Goal: Task Accomplishment & Management: Complete application form

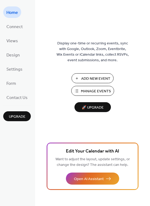
click at [79, 76] on button "Add New Event" at bounding box center [92, 78] width 42 height 10
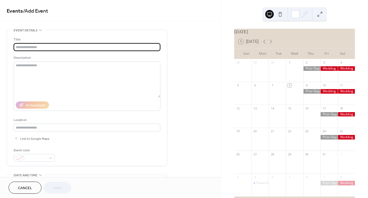
type input "*"
type input "*******"
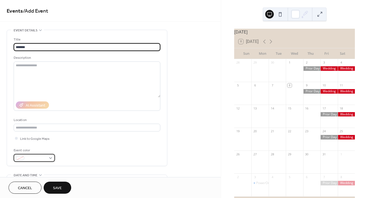
click at [41, 160] on span at bounding box center [37, 158] width 20 height 6
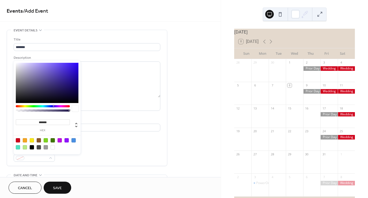
click at [19, 138] on div at bounding box center [18, 140] width 4 height 4
type input "*******"
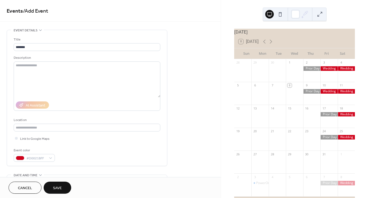
click at [175, 145] on div "**********" at bounding box center [110, 194] width 221 height 328
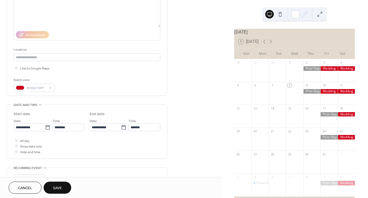
scroll to position [70, 0]
click at [15, 139] on div at bounding box center [16, 139] width 3 height 3
click at [47, 128] on icon at bounding box center [48, 126] width 4 height 4
click at [45, 128] on input "**********" at bounding box center [29, 127] width 31 height 8
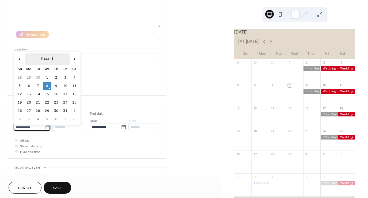
click at [58, 59] on th "October 2025" at bounding box center [47, 59] width 45 height 12
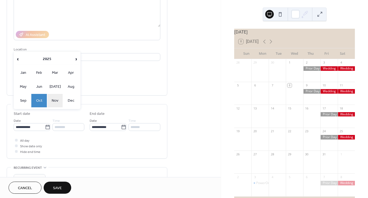
click at [56, 98] on td "Nov" at bounding box center [55, 100] width 16 height 13
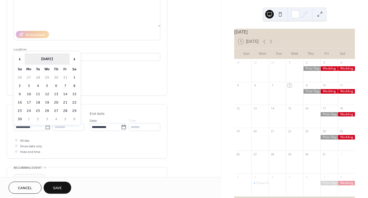
click at [59, 59] on th "November 2025" at bounding box center [47, 59] width 45 height 12
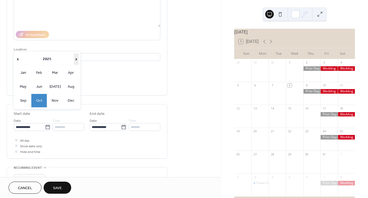
click at [75, 59] on span "›" at bounding box center [76, 59] width 4 height 11
click at [54, 100] on td "Nov" at bounding box center [55, 100] width 16 height 13
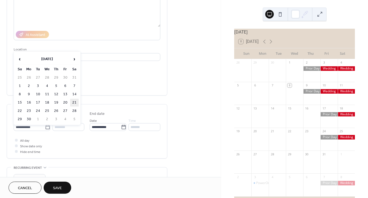
click at [74, 101] on td "21" at bounding box center [74, 103] width 9 height 8
type input "**********"
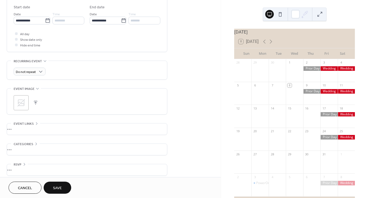
scroll to position [179, 0]
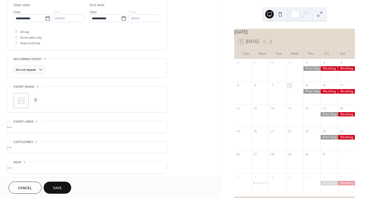
click at [58, 187] on span "Save" at bounding box center [57, 188] width 9 height 6
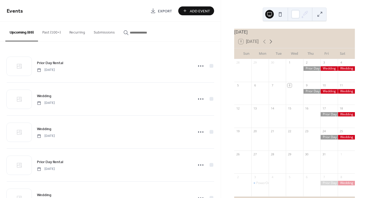
click at [269, 44] on icon at bounding box center [271, 41] width 6 height 6
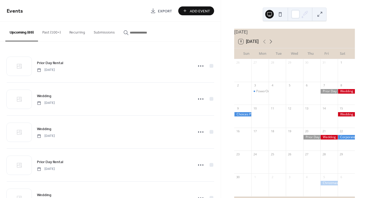
click at [269, 44] on icon at bounding box center [271, 41] width 6 height 6
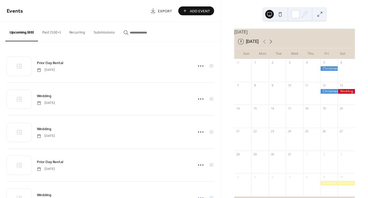
click at [269, 44] on icon at bounding box center [271, 41] width 6 height 6
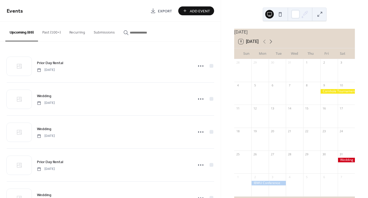
click at [269, 44] on icon at bounding box center [271, 41] width 6 height 6
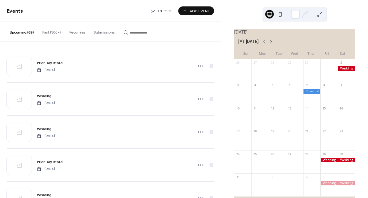
click at [269, 44] on icon at bounding box center [271, 41] width 6 height 6
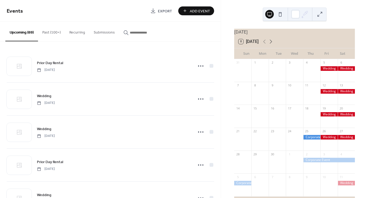
click at [269, 44] on icon at bounding box center [271, 41] width 6 height 6
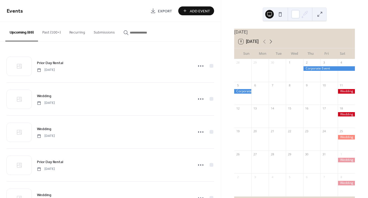
click at [269, 44] on icon at bounding box center [271, 41] width 6 height 6
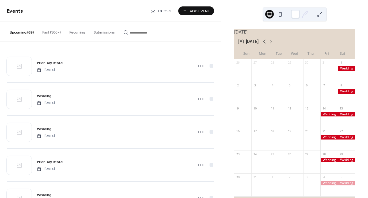
click at [263, 44] on icon at bounding box center [264, 41] width 6 height 6
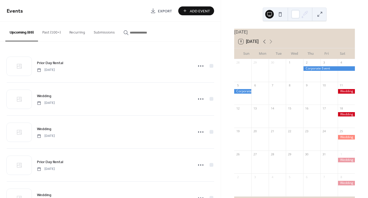
click at [263, 44] on icon at bounding box center [264, 41] width 6 height 6
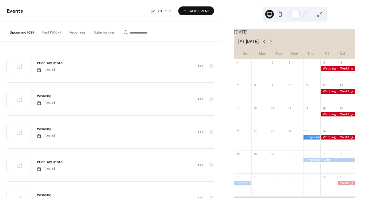
click at [263, 44] on icon at bounding box center [264, 41] width 6 height 6
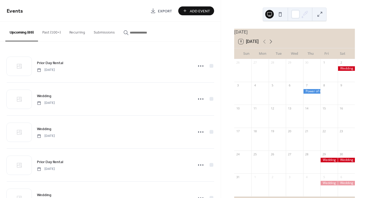
click at [273, 45] on icon at bounding box center [271, 41] width 6 height 6
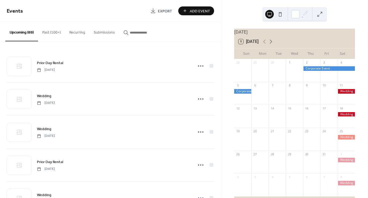
click at [273, 45] on icon at bounding box center [271, 41] width 6 height 6
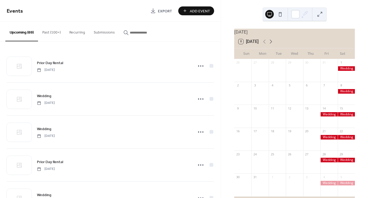
click at [273, 45] on icon at bounding box center [271, 41] width 6 height 6
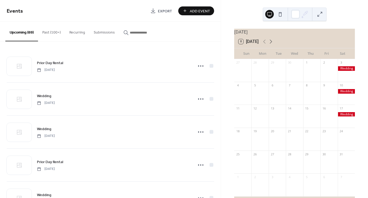
click at [273, 45] on icon at bounding box center [271, 41] width 6 height 6
